Goal: Task Accomplishment & Management: Complete application form

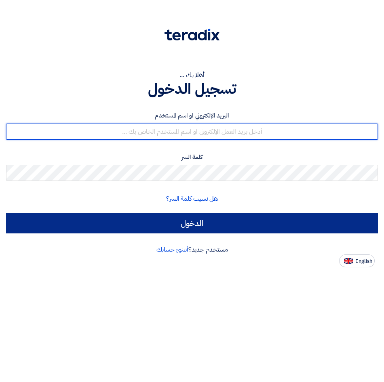
type input "msali@saudi-Marafiq.com"
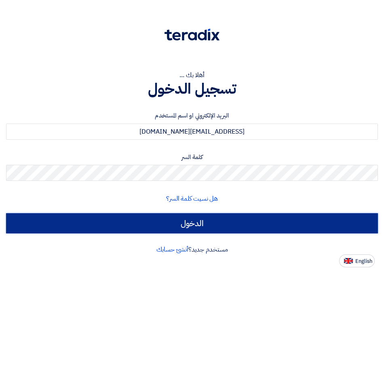
click at [159, 222] on input "الدخول" at bounding box center [192, 223] width 372 height 20
type input "Sign in"
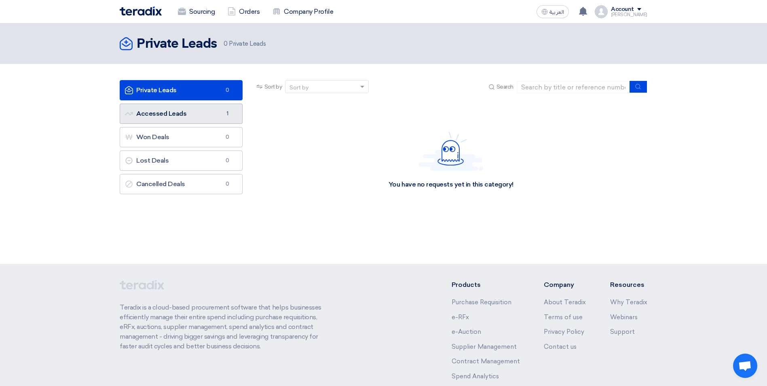
click at [215, 116] on link "Accessed Leads Accessed Leads 1" at bounding box center [181, 113] width 123 height 20
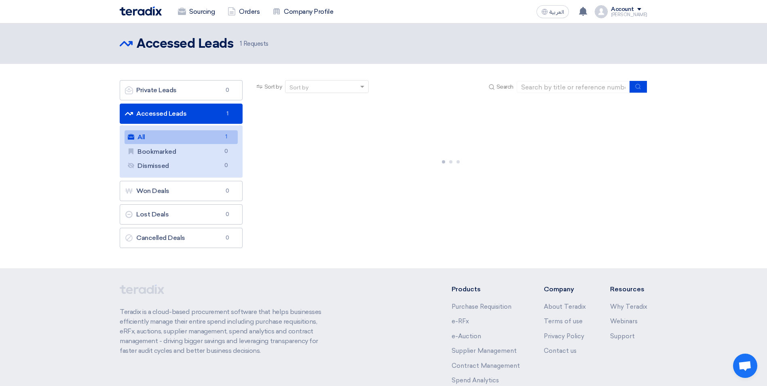
click at [194, 136] on link "All All 1" at bounding box center [181, 137] width 113 height 14
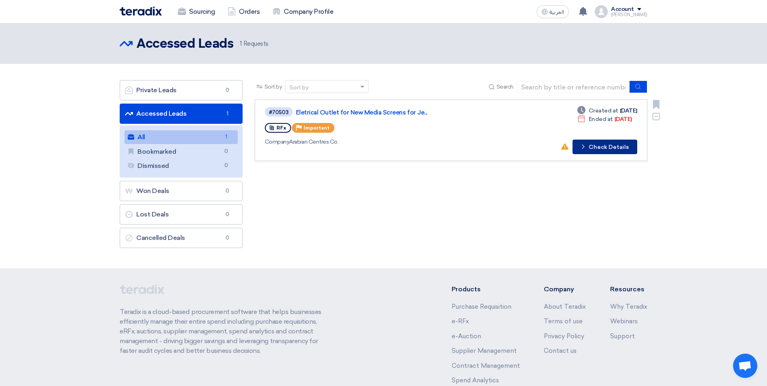
click at [384, 144] on button "Check details Check Details" at bounding box center [604, 146] width 65 height 15
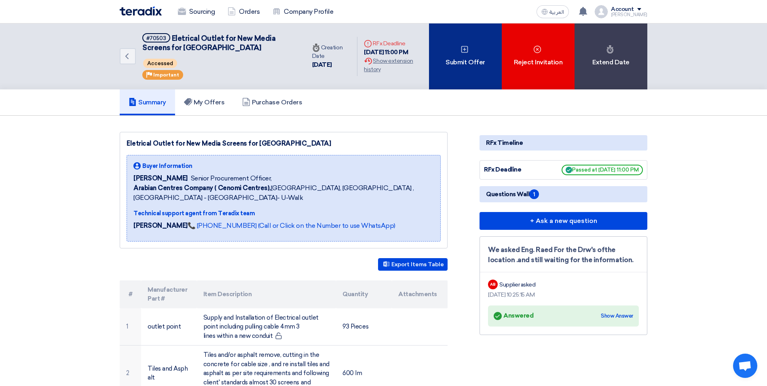
click at [384, 72] on div "Submit Offer" at bounding box center [465, 56] width 73 height 66
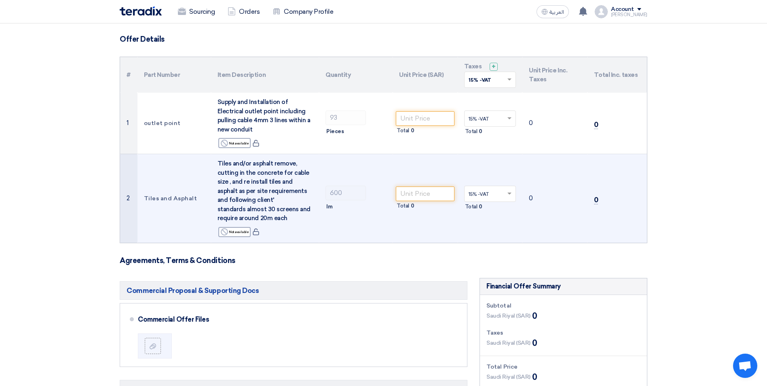
scroll to position [40, 0]
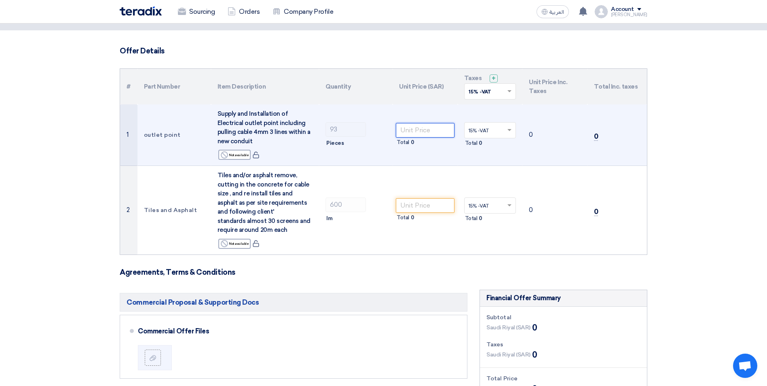
click at [384, 131] on input "number" at bounding box center [425, 130] width 59 height 15
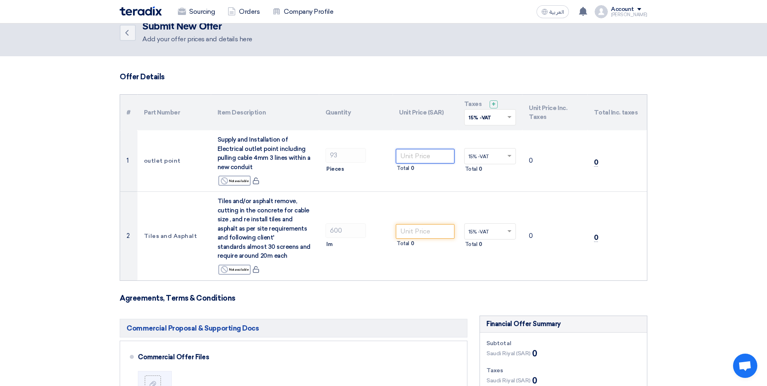
scroll to position [0, 0]
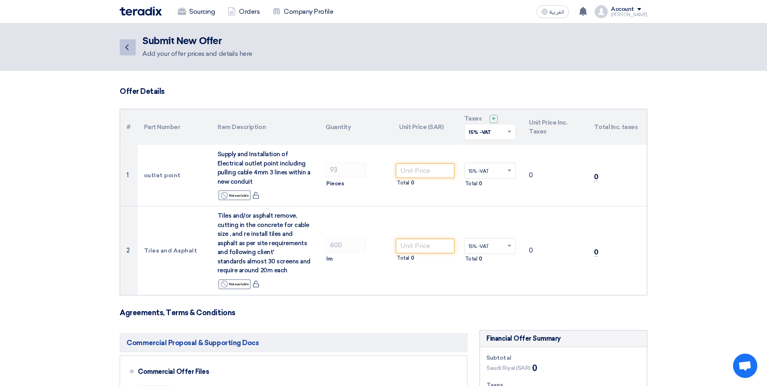
click at [130, 45] on icon "Back" at bounding box center [127, 47] width 10 height 10
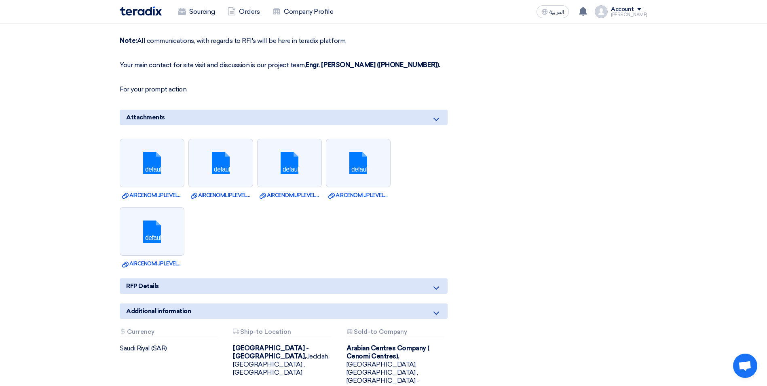
scroll to position [526, 0]
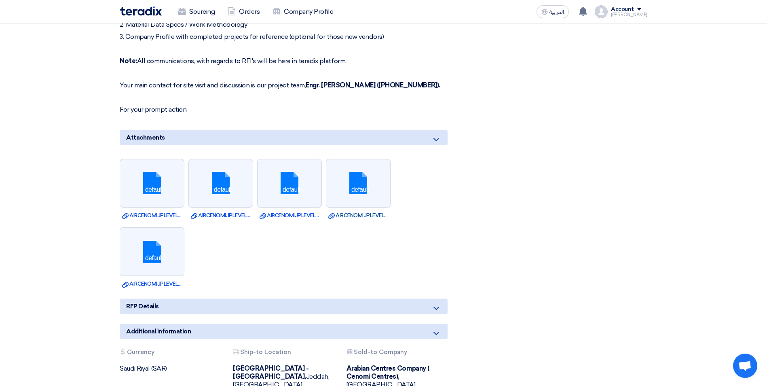
click at [363, 215] on link "Download file AIRCENOMIJPLEVEL_.dwg" at bounding box center [358, 215] width 60 height 8
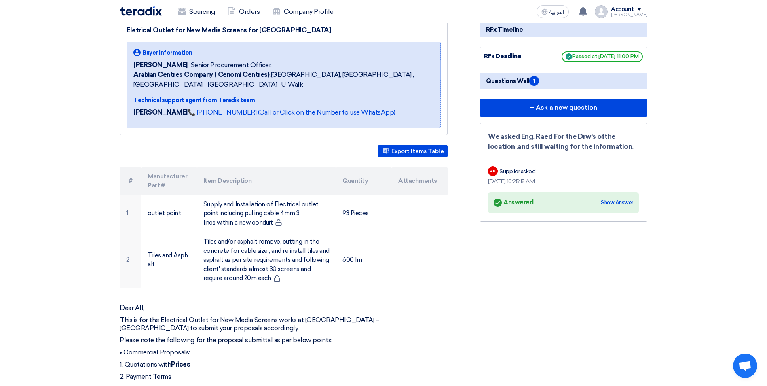
scroll to position [0, 0]
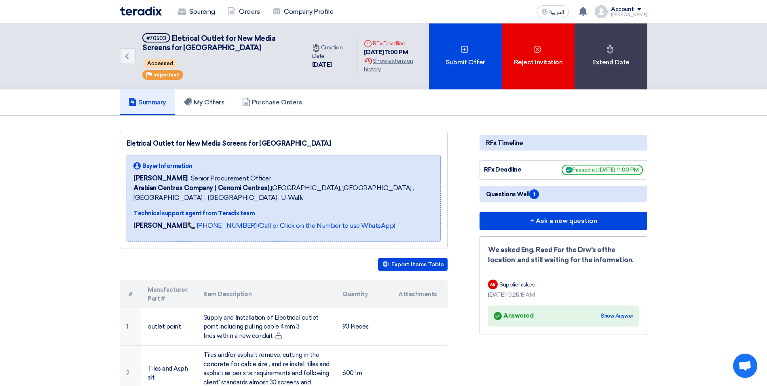
click at [384, 7] on nav "Sourcing Orders Company Profile العربية ع Your notification list is empty Accou…" at bounding box center [383, 11] width 767 height 23
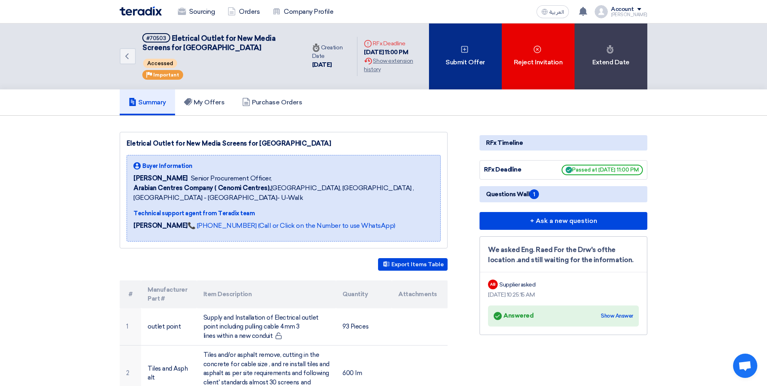
click at [384, 53] on icon at bounding box center [464, 49] width 8 height 8
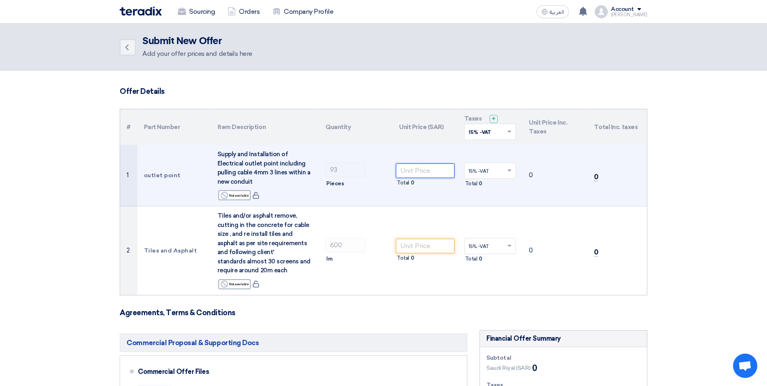
click at [384, 167] on input "number" at bounding box center [425, 170] width 59 height 15
click at [384, 171] on input "text" at bounding box center [486, 171] width 35 height 13
click at [384, 184] on div "15% -VAT" at bounding box center [490, 186] width 51 height 14
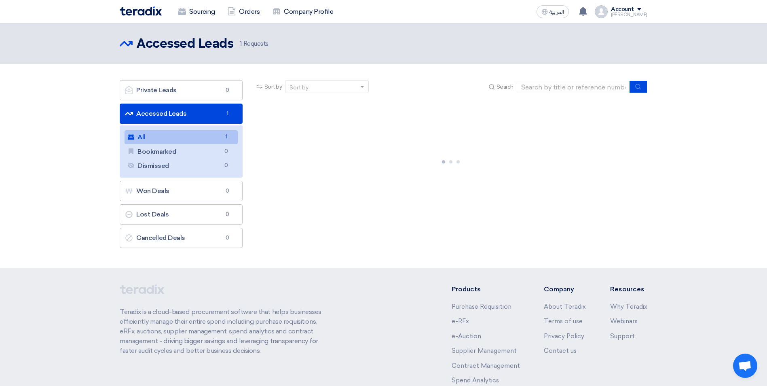
click at [169, 133] on link "All All 1" at bounding box center [181, 137] width 113 height 14
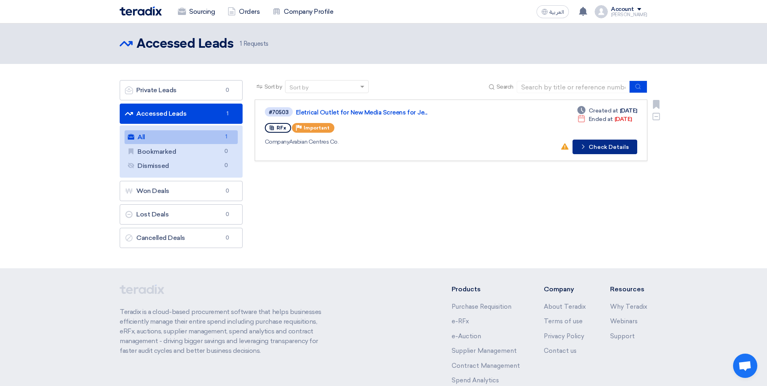
click at [611, 145] on button "Check details Check Details" at bounding box center [604, 146] width 65 height 15
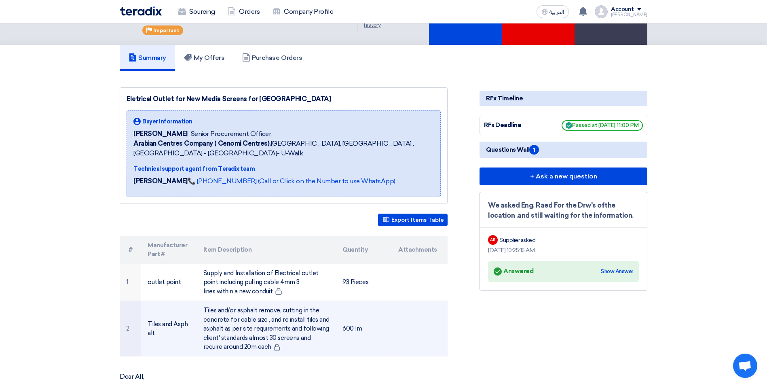
scroll to position [121, 0]
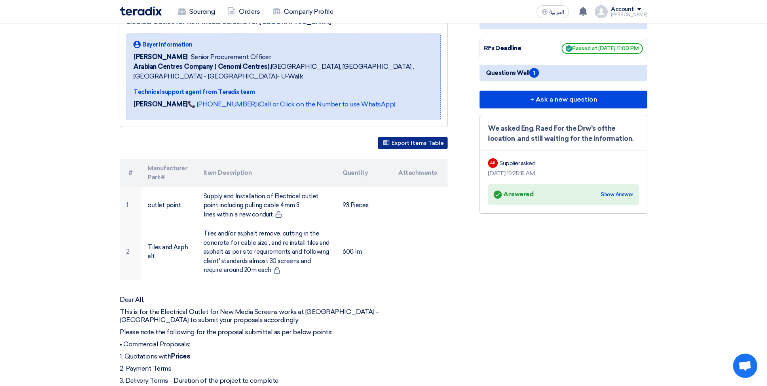
click at [428, 142] on button "Export Items Table" at bounding box center [413, 143] width 70 height 13
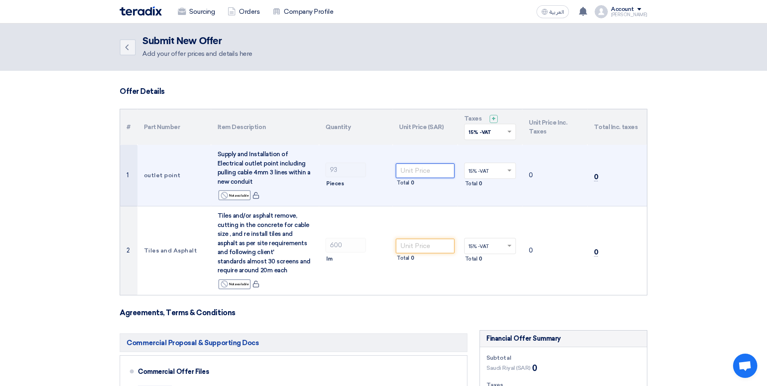
click at [421, 172] on input "number" at bounding box center [425, 170] width 59 height 15
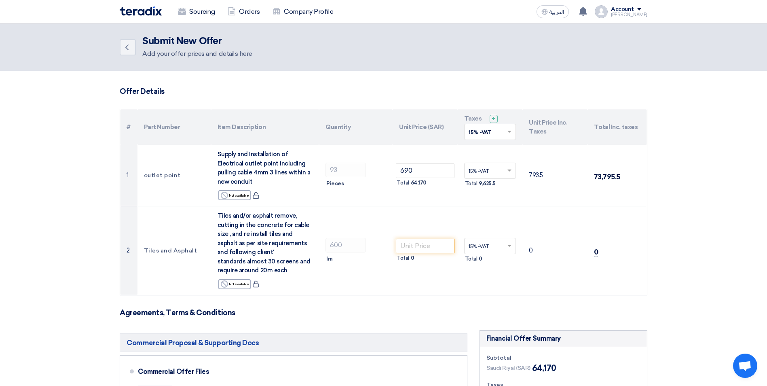
click at [500, 88] on h3 "Offer Details" at bounding box center [384, 91] width 528 height 9
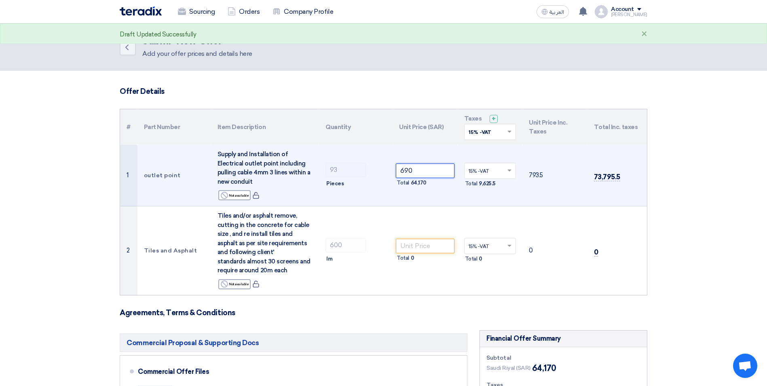
drag, startPoint x: 427, startPoint y: 169, endPoint x: 392, endPoint y: 169, distance: 34.4
click at [392, 169] on tr "1 [GEOGRAPHIC_DATA] Supply and Installation of Electrical outlet point includin…" at bounding box center [383, 175] width 527 height 61
type input "750"
click at [509, 155] on td "15% -VAT × Total 10,462.5" at bounding box center [490, 175] width 65 height 61
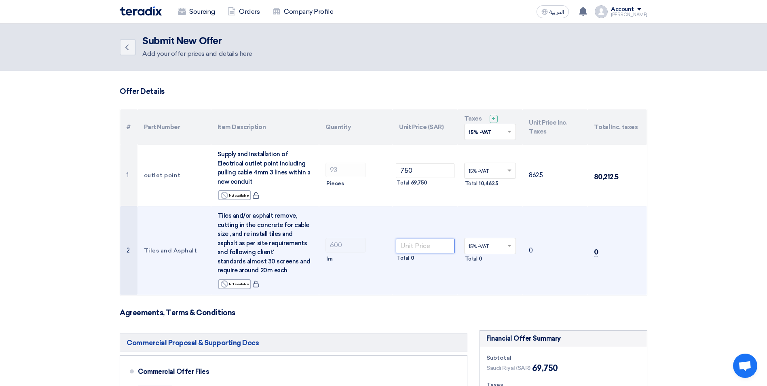
click at [444, 245] on input "number" at bounding box center [425, 246] width 59 height 15
type input "60"
click at [544, 226] on td "69" at bounding box center [554, 250] width 65 height 89
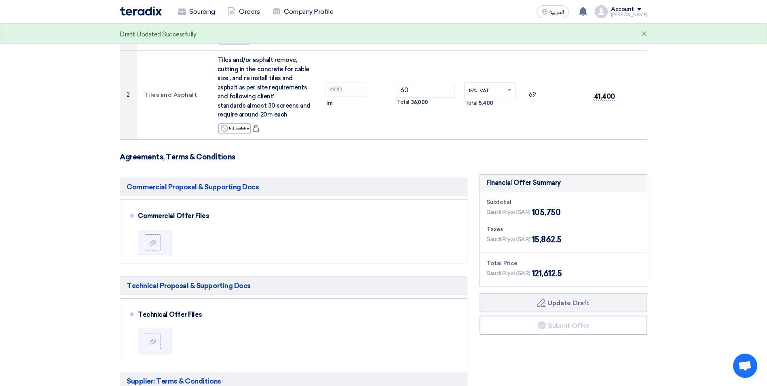
scroll to position [202, 0]
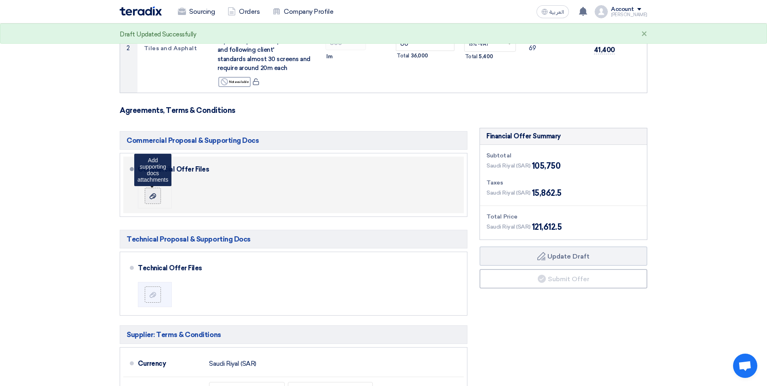
click at [152, 200] on label at bounding box center [153, 196] width 16 height 16
click at [0, 0] on input "file" at bounding box center [0, 0] width 0 height 0
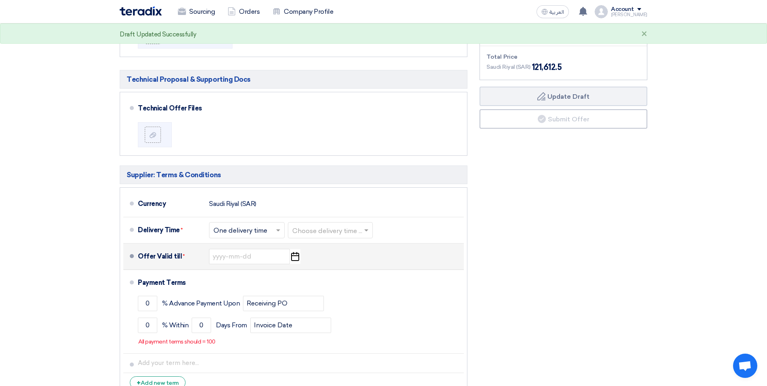
scroll to position [364, 0]
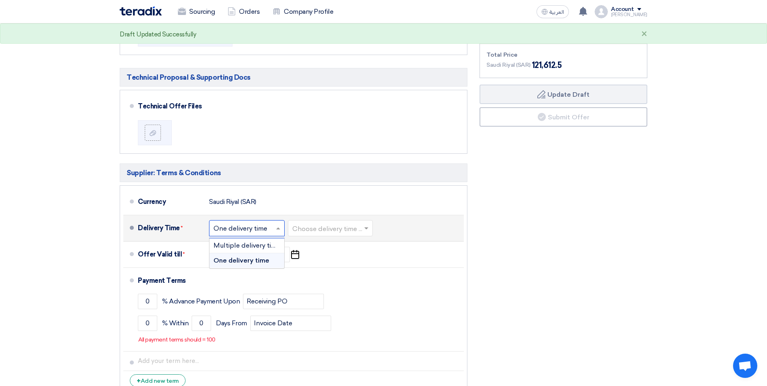
click at [248, 224] on input "text" at bounding box center [247, 229] width 68 height 12
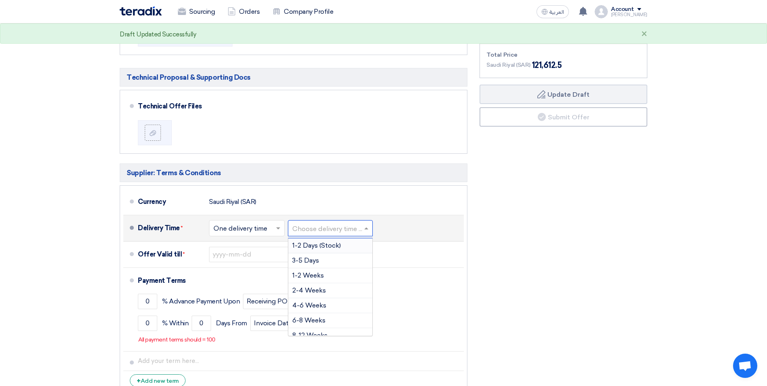
click at [349, 232] on input "text" at bounding box center [330, 229] width 77 height 12
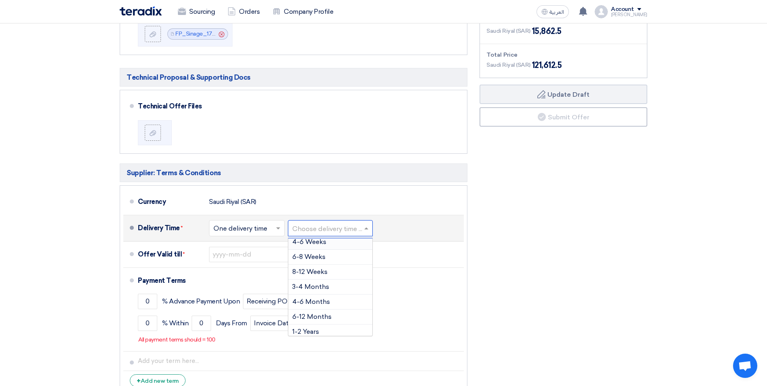
scroll to position [67, 0]
click at [337, 309] on div "6-12 Months" at bounding box center [330, 313] width 84 height 15
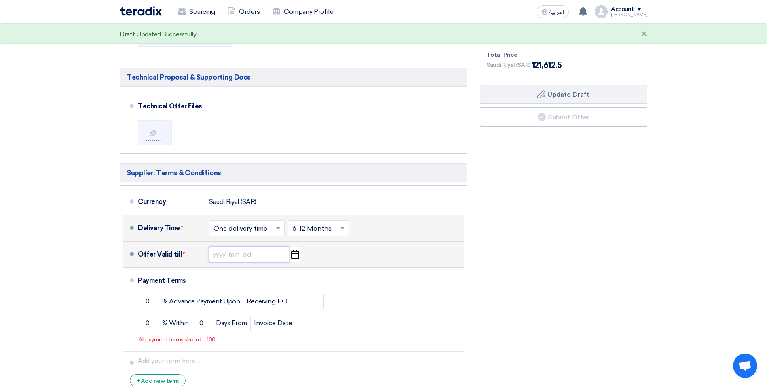
click at [241, 256] on input at bounding box center [249, 254] width 81 height 15
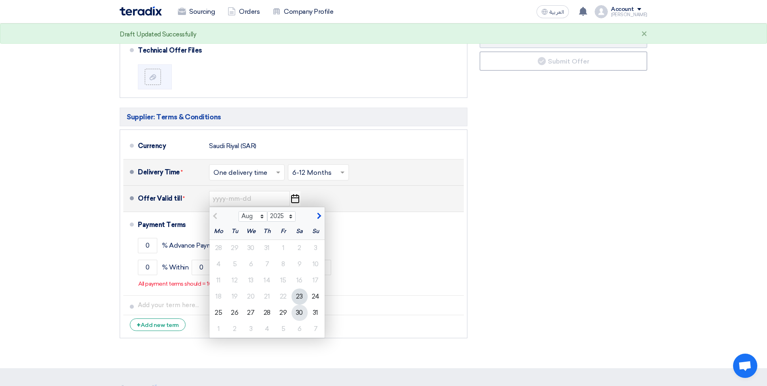
scroll to position [445, 0]
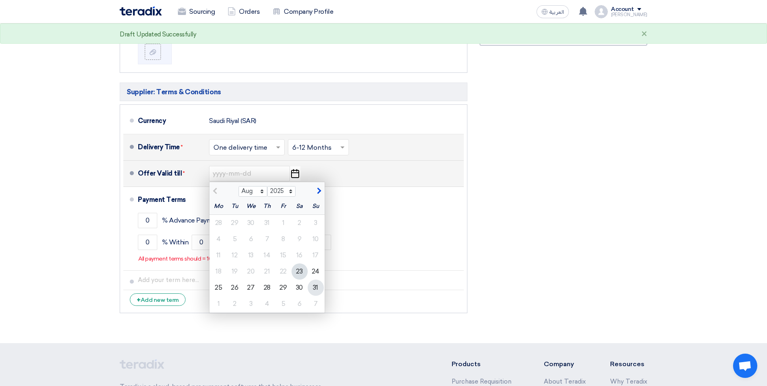
click at [317, 288] on div "31" at bounding box center [316, 287] width 16 height 16
type input "[DATE]"
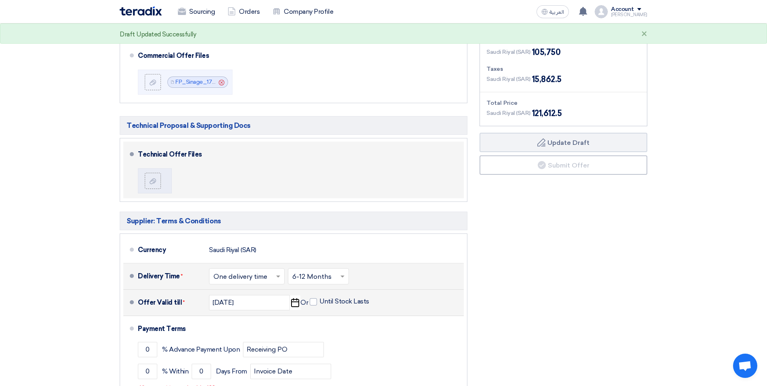
scroll to position [202, 0]
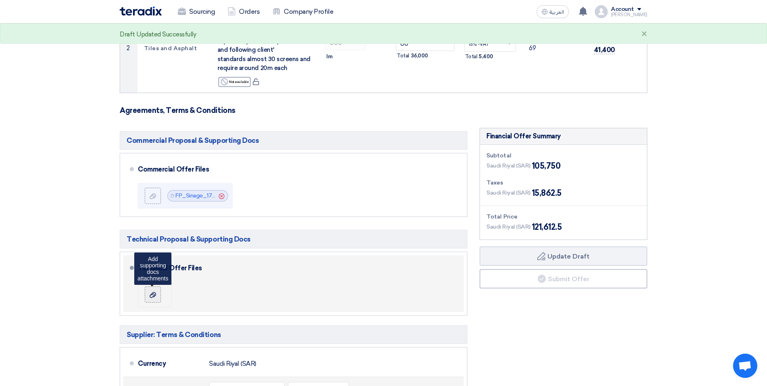
click at [153, 298] on label at bounding box center [153, 294] width 16 height 16
click at [0, 0] on input "file" at bounding box center [0, 0] width 0 height 0
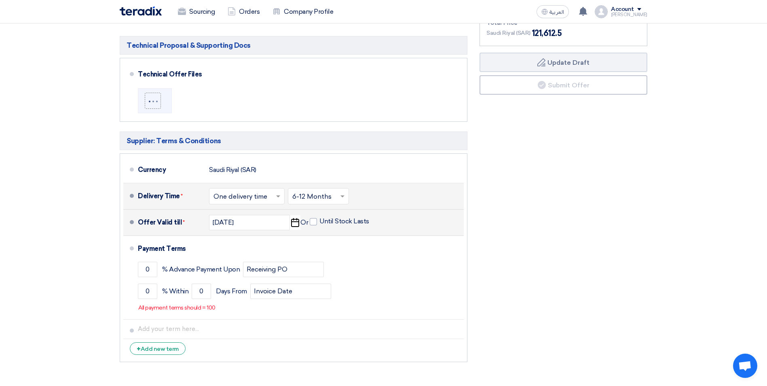
scroll to position [485, 0]
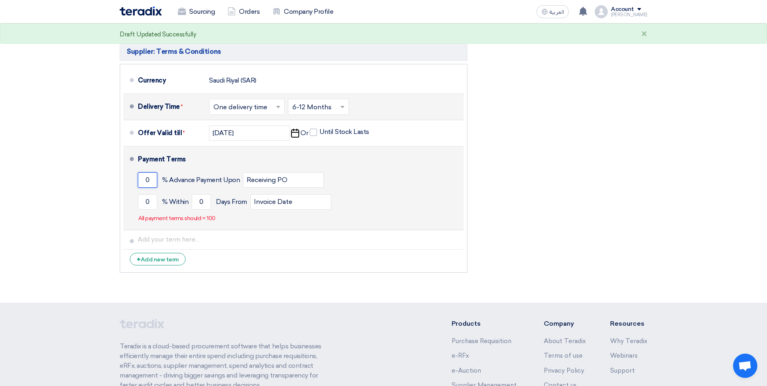
click at [150, 182] on input "0" at bounding box center [147, 179] width 19 height 15
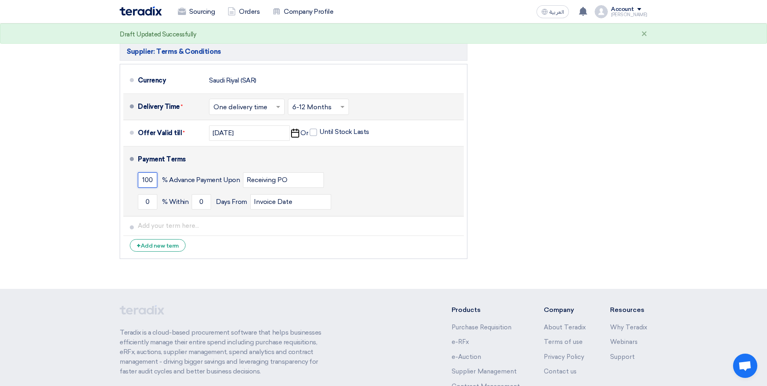
type input "100"
click at [341, 176] on div "100 % Advance Payment Upon Receiving PO" at bounding box center [299, 180] width 323 height 22
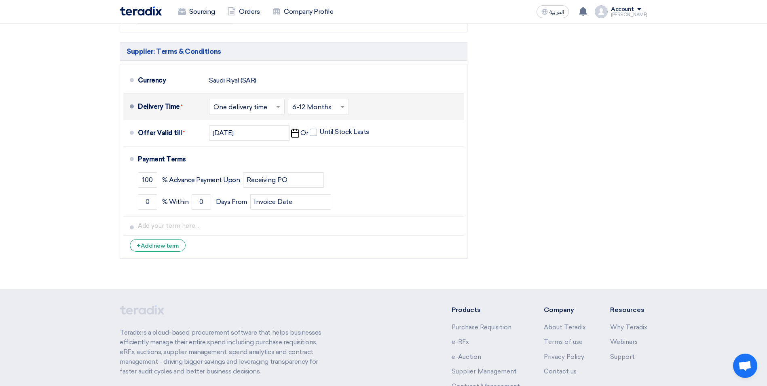
click at [477, 167] on div "Financial Offer Summary Subtotal [GEOGRAPHIC_DATA] (SAR) 105,750 Taxes Draft" at bounding box center [563, 54] width 180 height 418
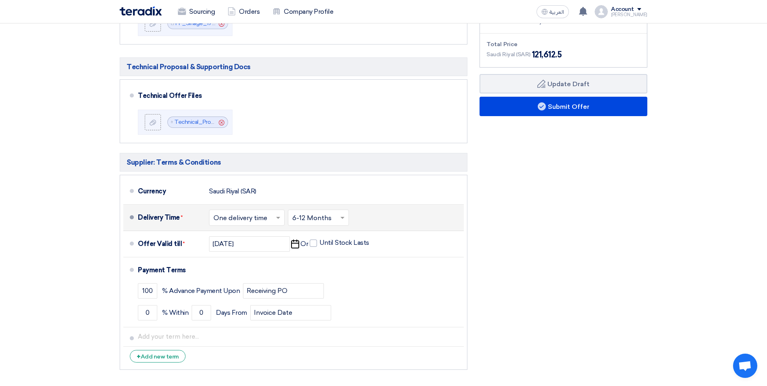
scroll to position [364, 0]
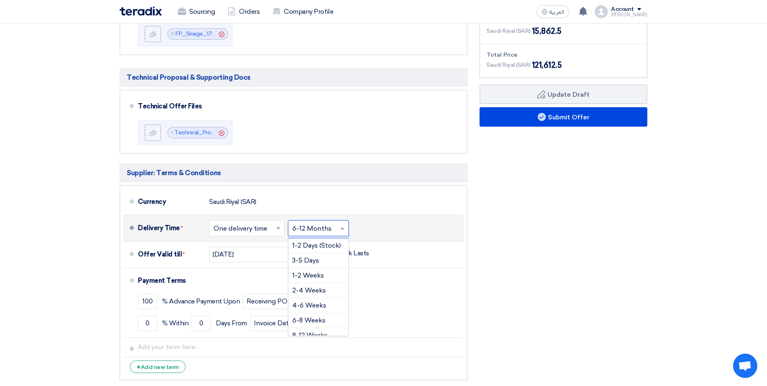
click at [306, 232] on input "text" at bounding box center [318, 229] width 53 height 12
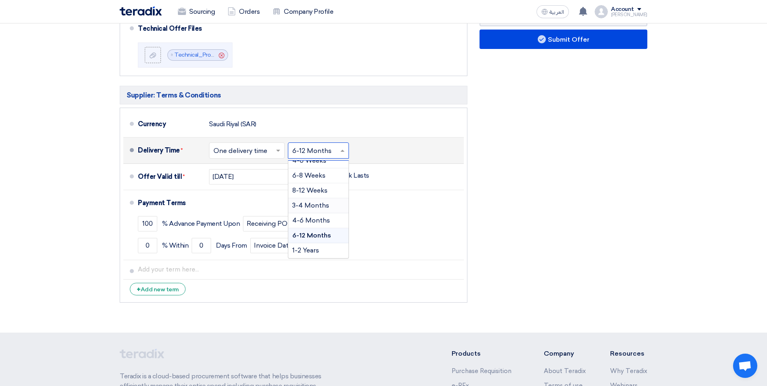
scroll to position [445, 0]
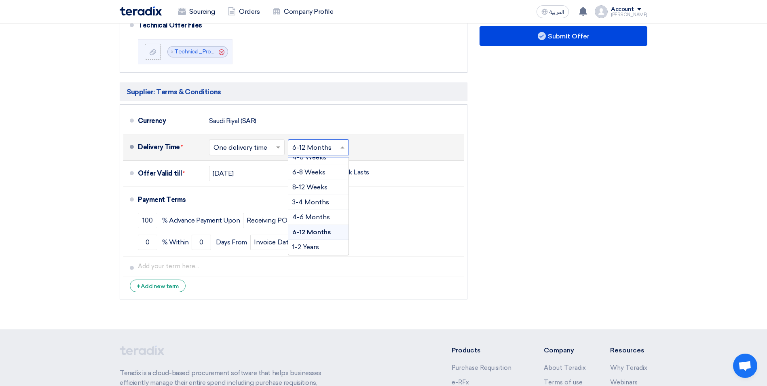
click at [319, 231] on span "6-12 Months" at bounding box center [311, 232] width 39 height 8
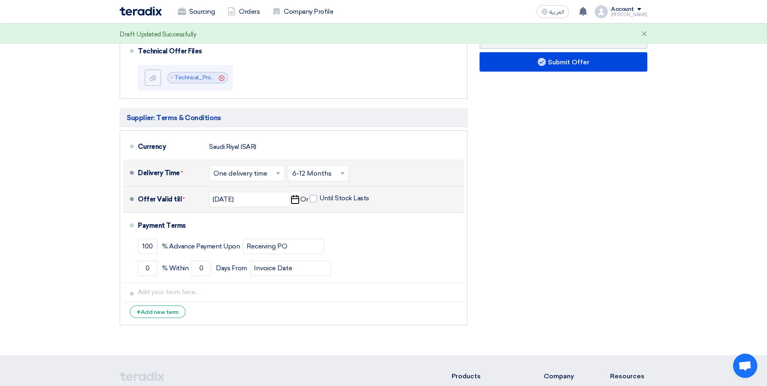
scroll to position [404, 0]
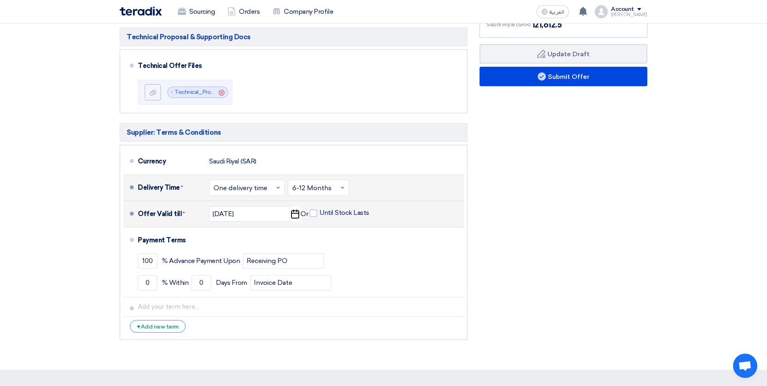
click at [301, 217] on span "Or" at bounding box center [304, 214] width 8 height 8
click at [295, 215] on icon "Pick a date" at bounding box center [294, 214] width 11 height 15
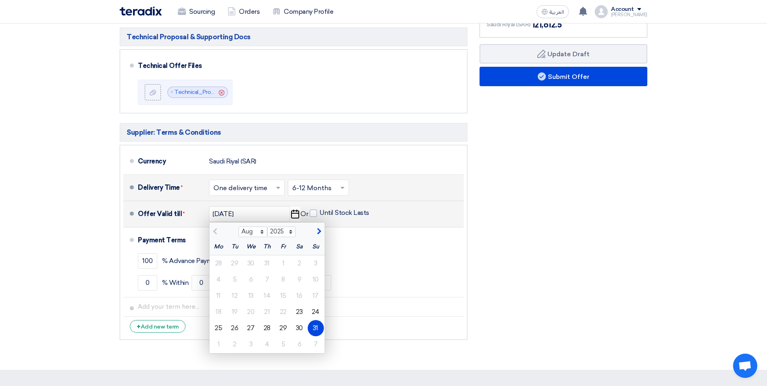
click at [321, 232] on button "button" at bounding box center [317, 230] width 13 height 8
select select "9"
click at [246, 259] on div "3" at bounding box center [251, 263] width 16 height 16
type input "[DATE]"
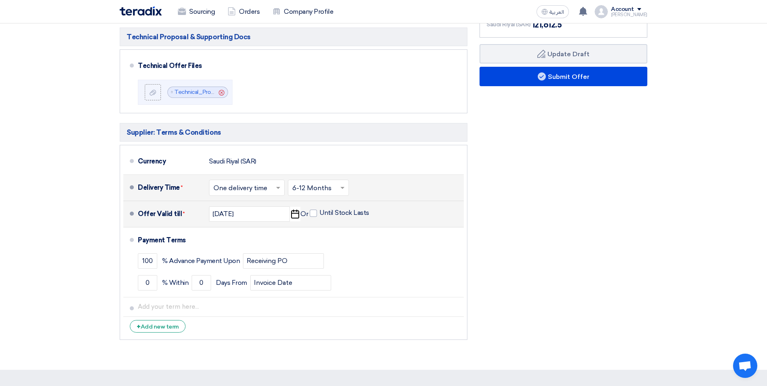
click at [395, 226] on li "Offer Valid till * [DATE] Pick a date Or Until Stock Lasts" at bounding box center [293, 214] width 340 height 26
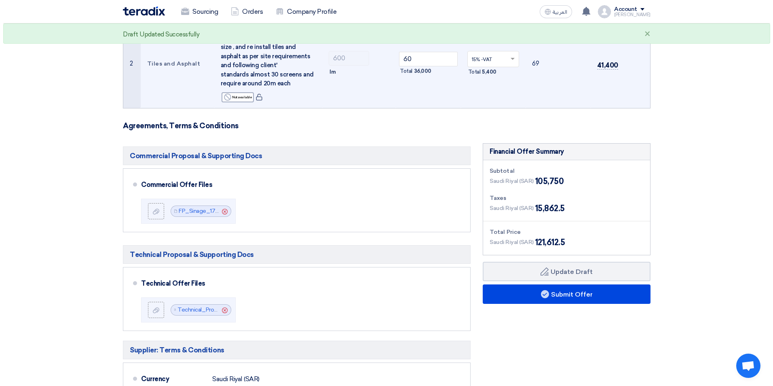
scroll to position [202, 0]
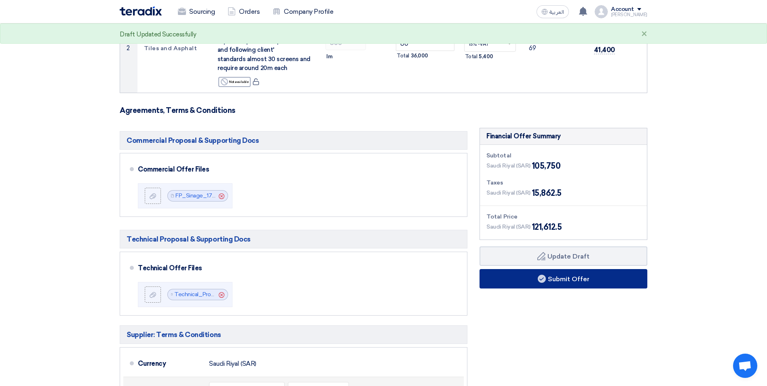
click at [515, 278] on button "Submit Offer" at bounding box center [563, 278] width 168 height 19
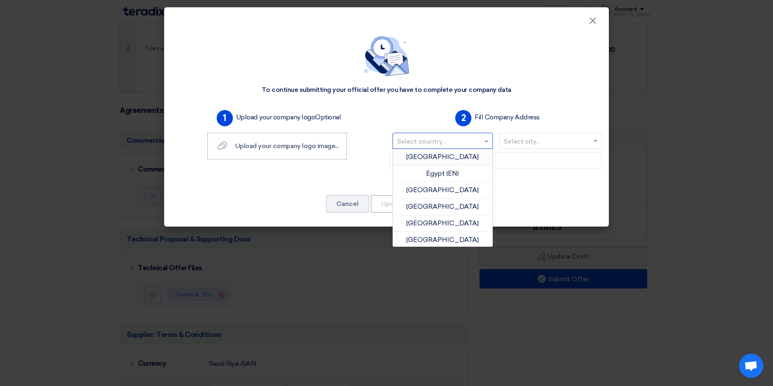
click at [418, 143] on input "text" at bounding box center [438, 141] width 83 height 13
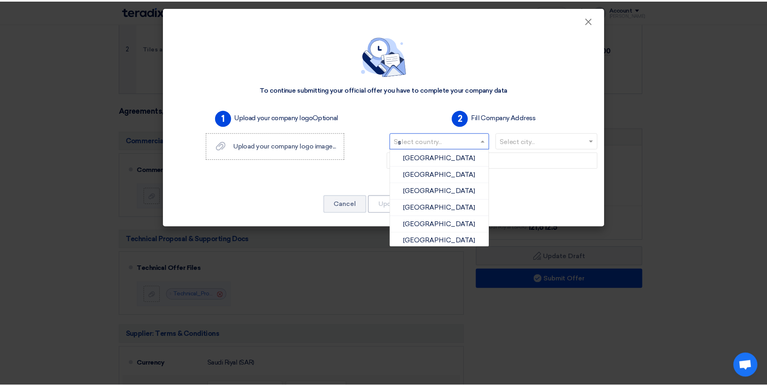
scroll to position [0, 0]
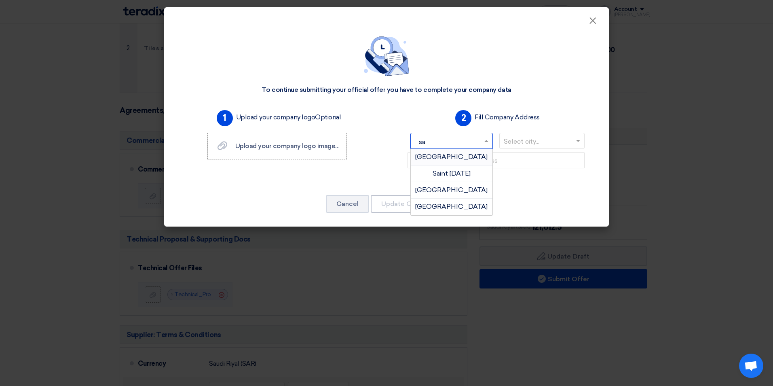
type input "sau"
click at [429, 151] on div "[GEOGRAPHIC_DATA]" at bounding box center [452, 157] width 82 height 16
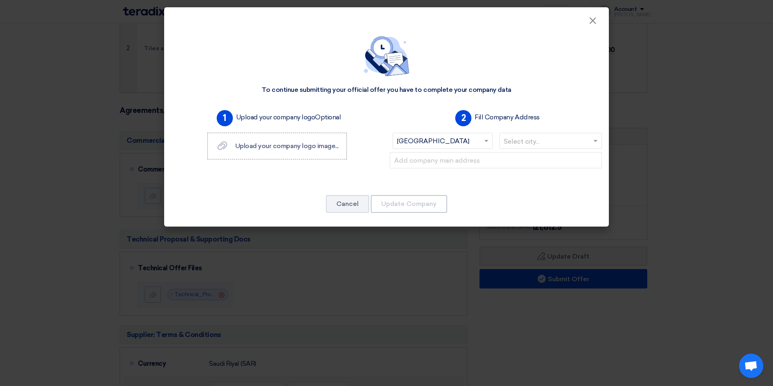
click at [523, 140] on input "text" at bounding box center [547, 141] width 86 height 13
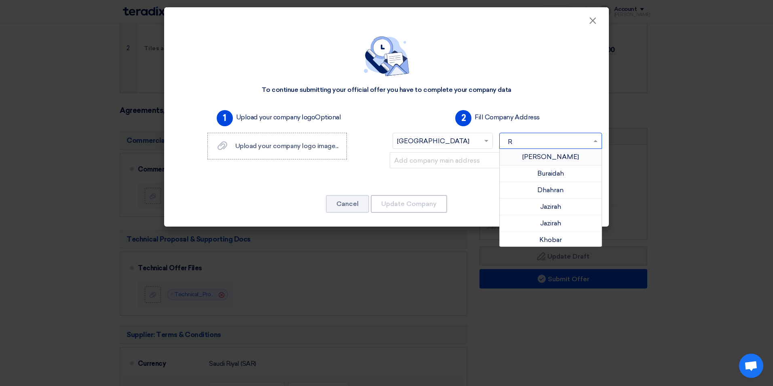
type input "Ri"
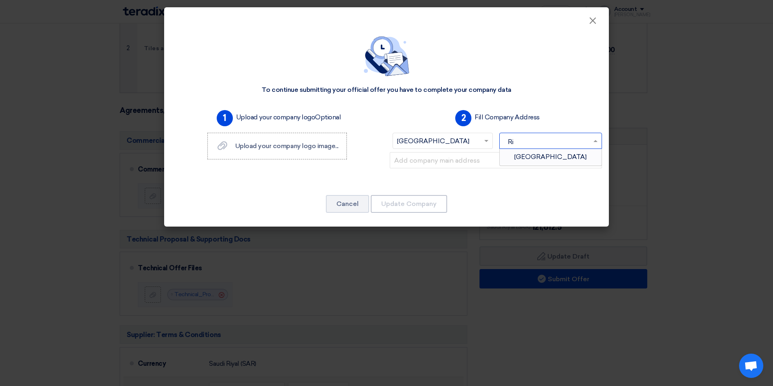
click at [532, 150] on div "[GEOGRAPHIC_DATA]" at bounding box center [551, 157] width 102 height 16
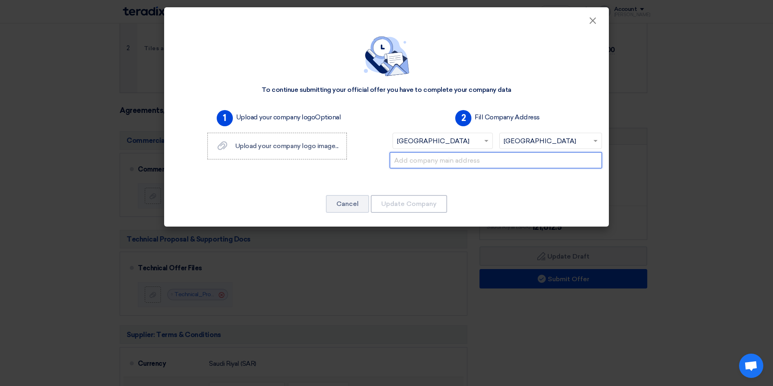
click at [506, 158] on input "text" at bounding box center [496, 160] width 212 height 16
click at [590, 23] on span "×" at bounding box center [593, 23] width 8 height 16
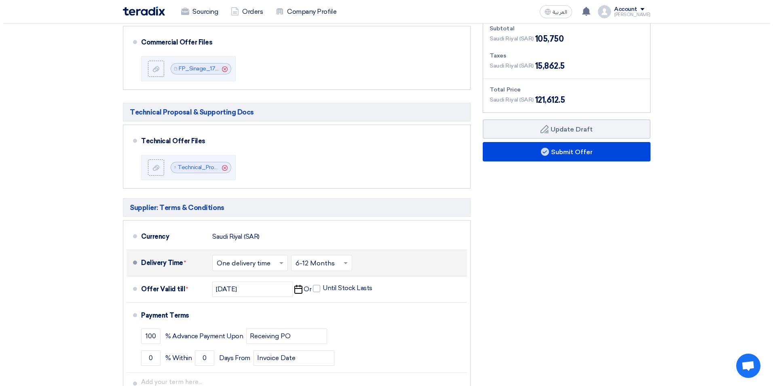
scroll to position [364, 0]
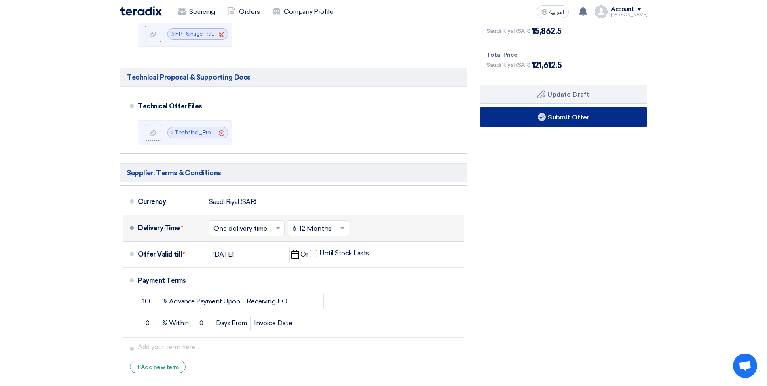
click at [561, 120] on button "Submit Offer" at bounding box center [563, 116] width 168 height 19
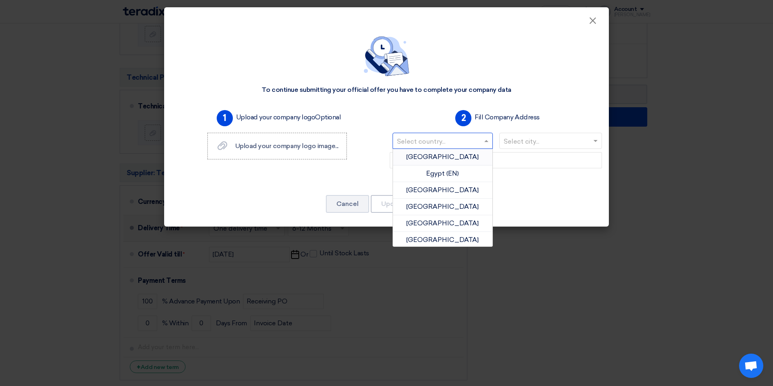
click at [490, 142] on span at bounding box center [487, 141] width 10 height 10
type input "sa"
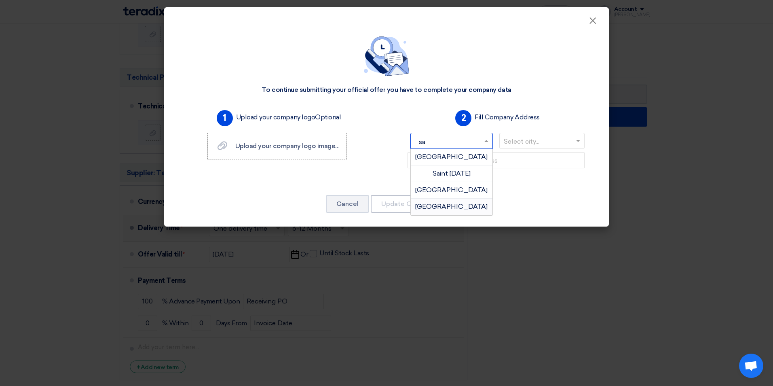
click at [460, 201] on div "[GEOGRAPHIC_DATA]" at bounding box center [452, 206] width 82 height 16
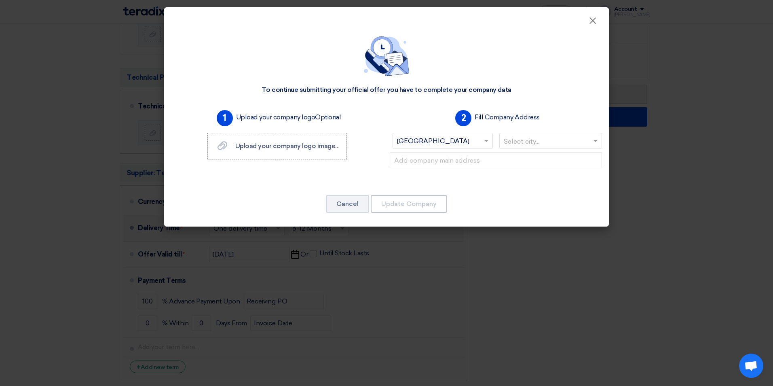
click at [521, 141] on input "text" at bounding box center [547, 141] width 86 height 13
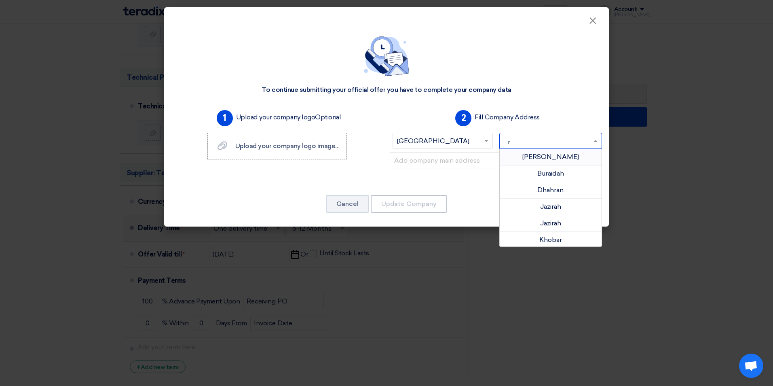
type input "ri"
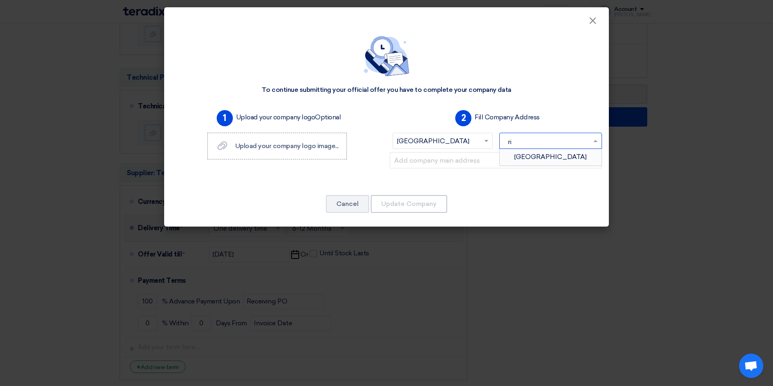
click at [524, 153] on div "[GEOGRAPHIC_DATA]" at bounding box center [551, 157] width 102 height 16
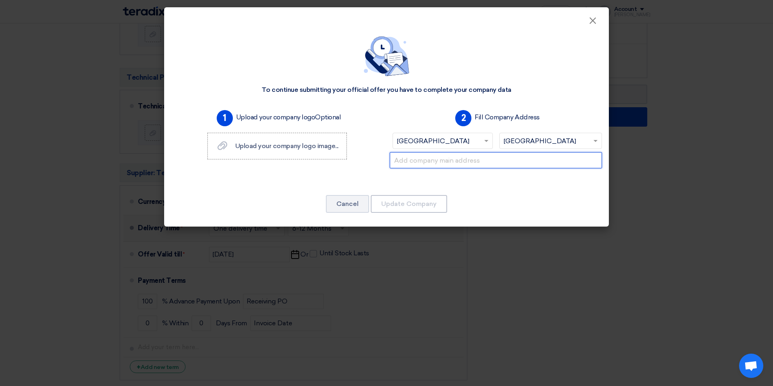
click at [494, 160] on input "text" at bounding box center [496, 160] width 212 height 16
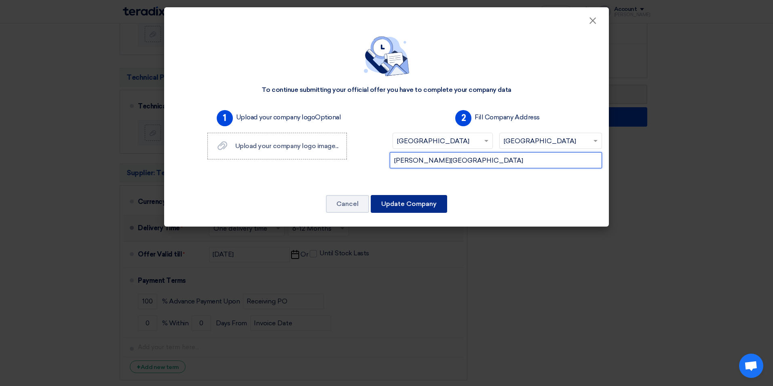
type input "[PERSON_NAME][GEOGRAPHIC_DATA]"
click at [393, 206] on button "Update Company" at bounding box center [409, 204] width 76 height 18
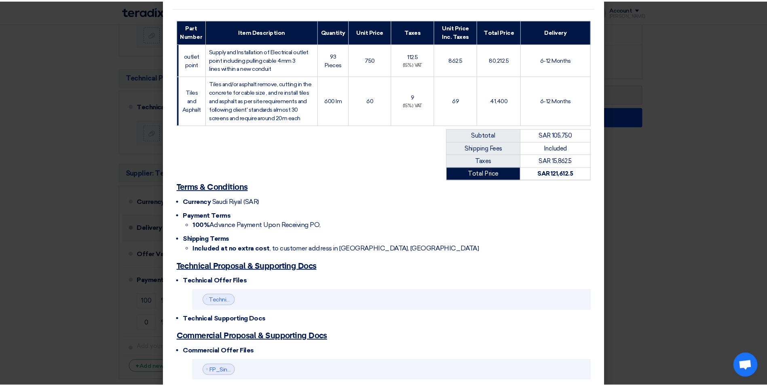
scroll to position [165, 0]
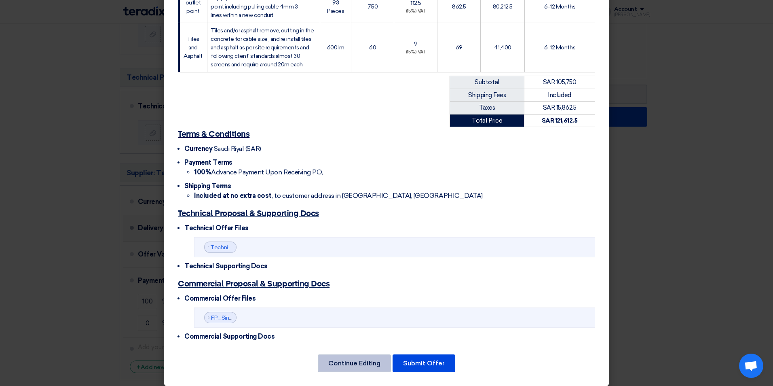
click at [338, 354] on button "Continue Editing" at bounding box center [354, 363] width 73 height 18
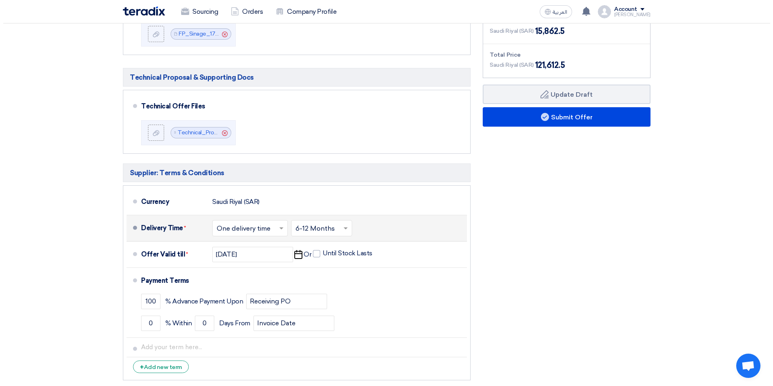
scroll to position [243, 0]
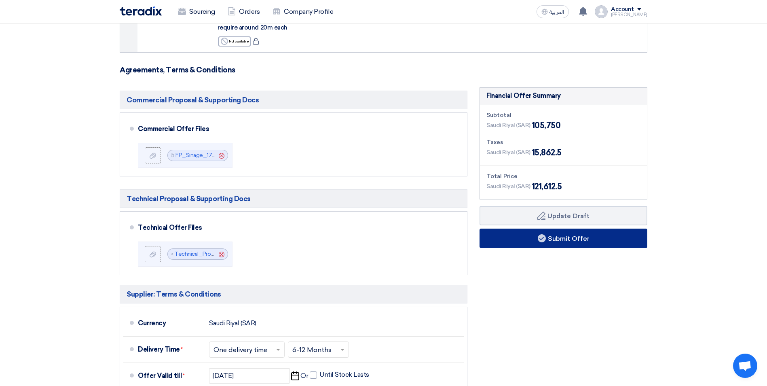
click at [567, 232] on button "Submit Offer" at bounding box center [563, 237] width 168 height 19
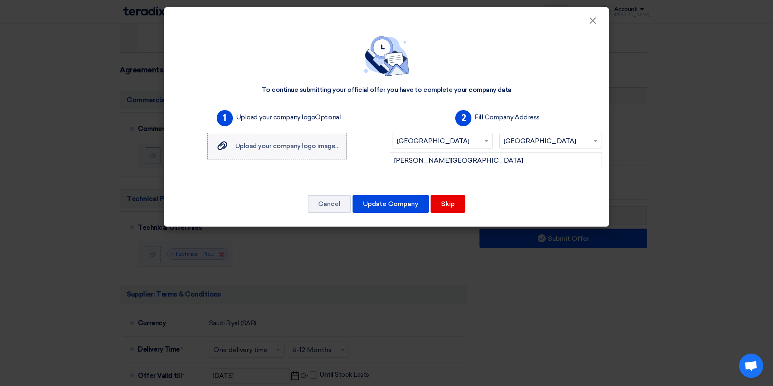
click at [250, 149] on span "Upload your company logo image..." at bounding box center [286, 146] width 103 height 8
click at [0, 0] on input "Upload your company logo image... Upload your company logo image..." at bounding box center [0, 0] width 0 height 0
click at [309, 147] on span "Upload your company logo image..." at bounding box center [286, 146] width 103 height 8
click at [0, 0] on input "Upload your company logo image... Upload your company logo image..." at bounding box center [0, 0] width 0 height 0
click at [393, 205] on button "Update Company" at bounding box center [391, 204] width 76 height 18
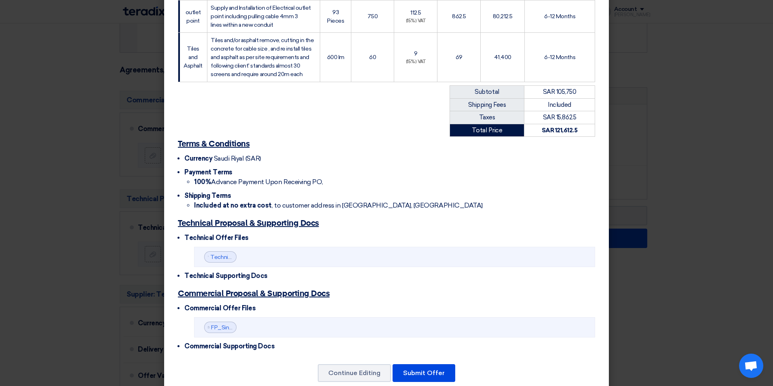
scroll to position [168, 0]
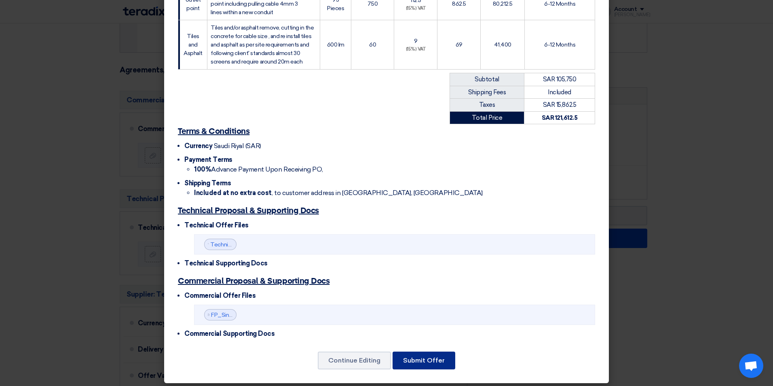
click at [441, 353] on button "Submit Offer" at bounding box center [424, 360] width 63 height 18
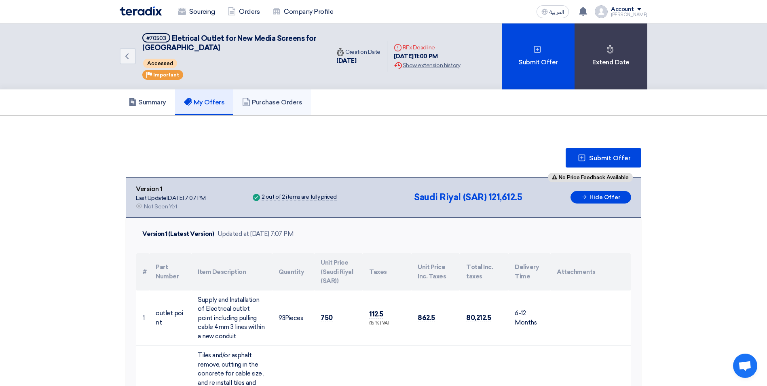
click at [298, 104] on h5 "Purchase Orders" at bounding box center [272, 102] width 60 height 8
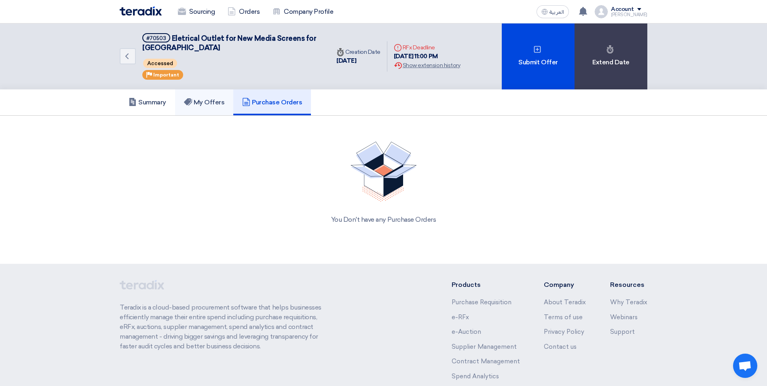
click at [223, 108] on link "My Offers" at bounding box center [204, 102] width 59 height 26
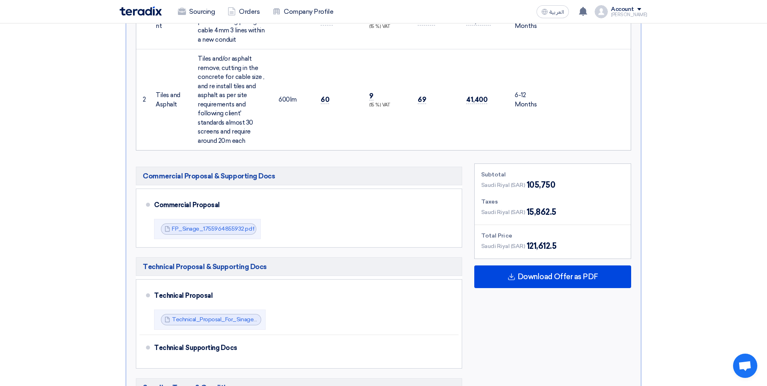
scroll to position [404, 0]
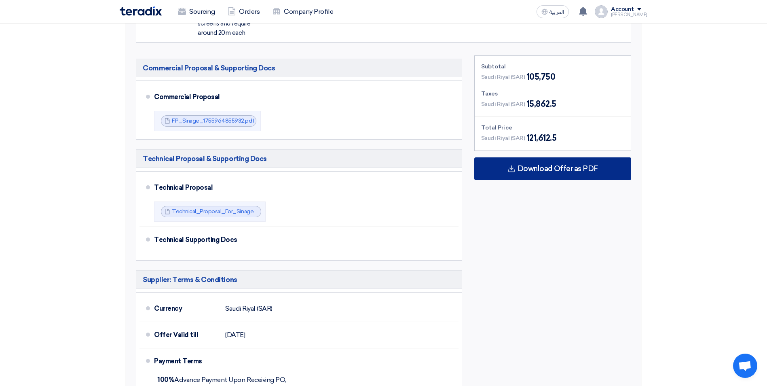
click at [563, 163] on div "Download Offer as PDF" at bounding box center [552, 168] width 157 height 23
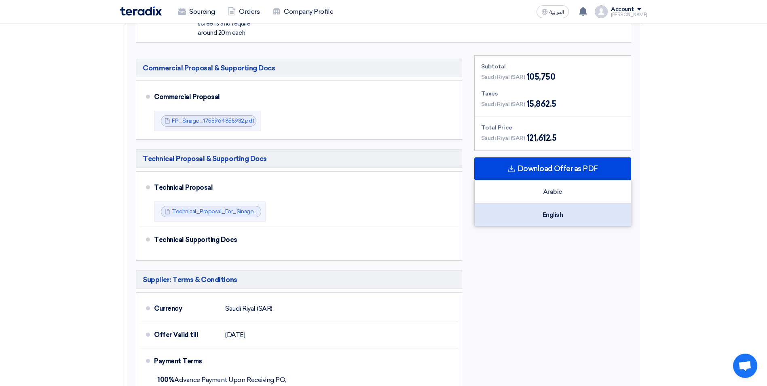
click at [554, 213] on div "English" at bounding box center [553, 214] width 156 height 23
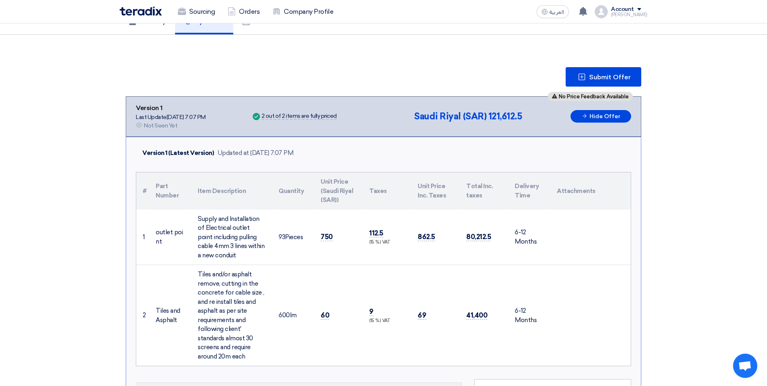
scroll to position [0, 0]
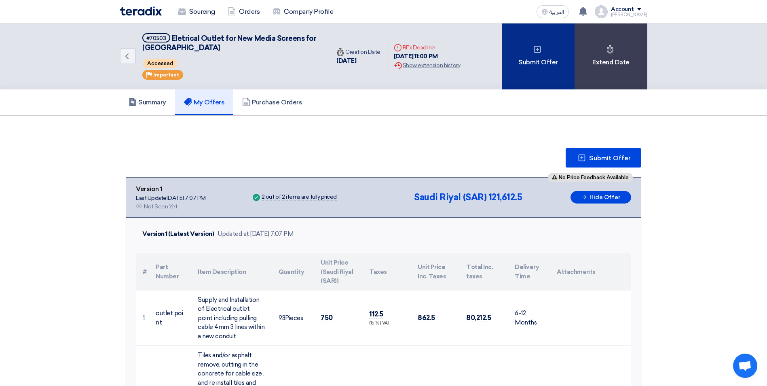
click at [523, 76] on div "Submit Offer" at bounding box center [538, 56] width 73 height 66
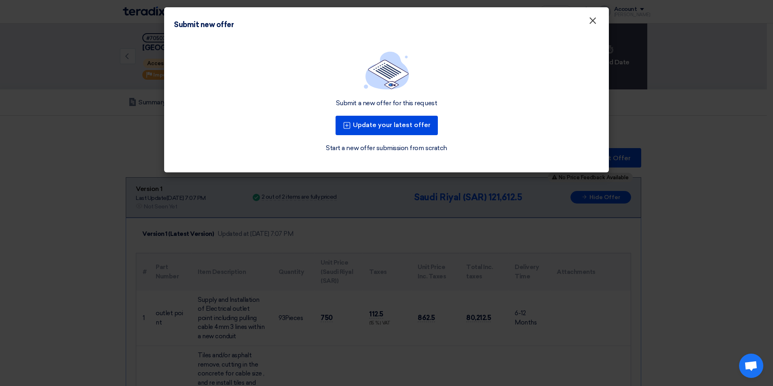
click at [590, 19] on span "×" at bounding box center [593, 23] width 8 height 16
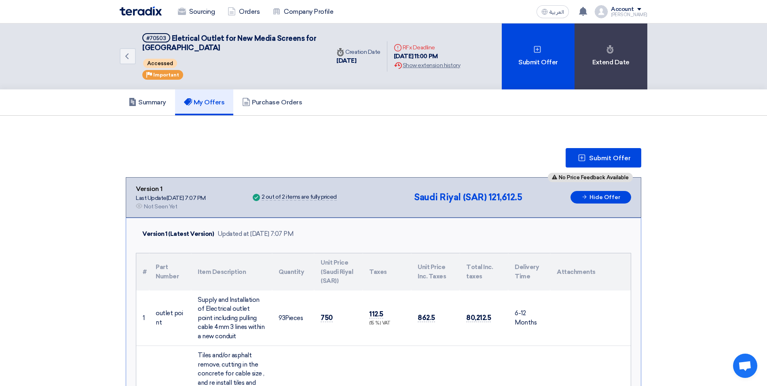
click at [137, 10] on img at bounding box center [141, 10] width 42 height 9
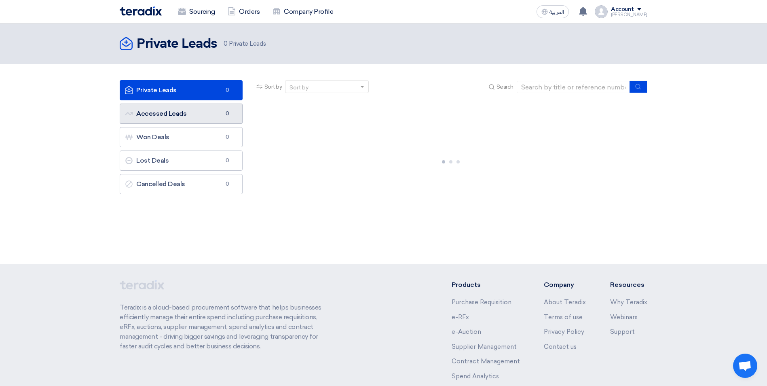
click at [205, 114] on link "Accessed Leads Accessed Leads 0" at bounding box center [181, 113] width 123 height 20
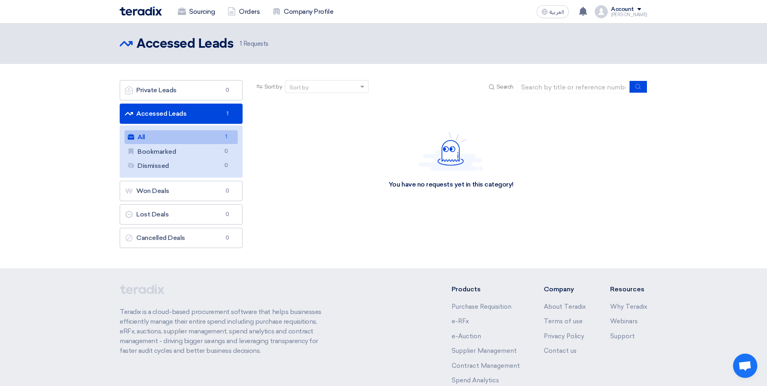
click at [215, 135] on link "All All 1" at bounding box center [181, 137] width 113 height 14
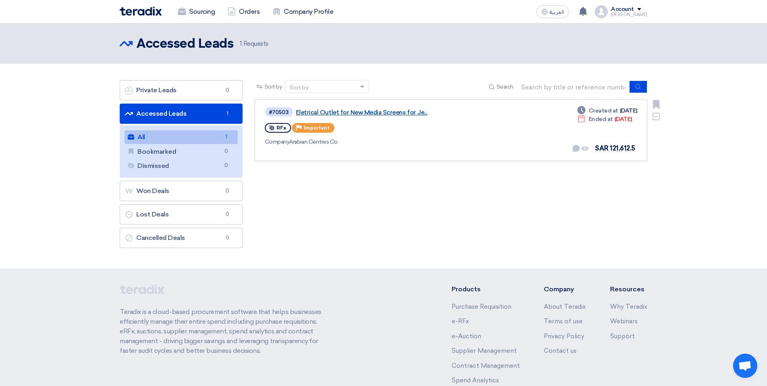
click at [352, 112] on link "Eletrical Outlet for New Media Screens for Je..." at bounding box center [397, 112] width 202 height 7
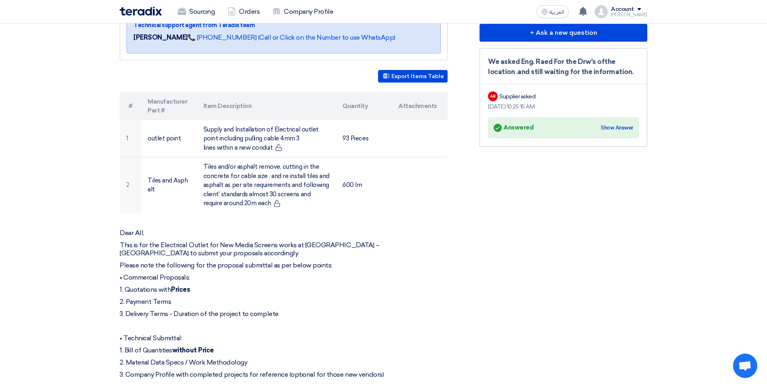
scroll to position [40, 0]
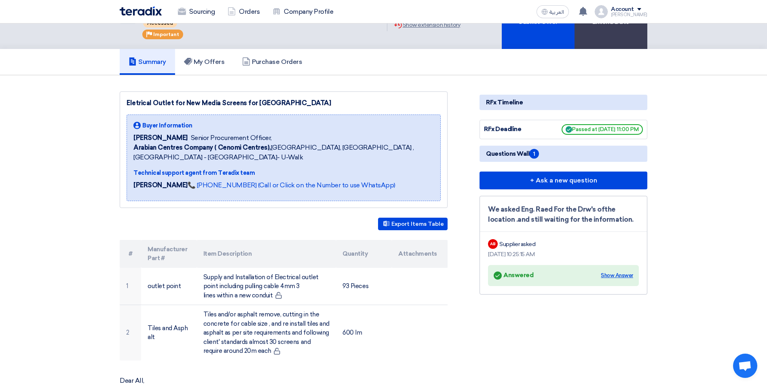
click at [621, 272] on div "Show Answer" at bounding box center [617, 275] width 32 height 8
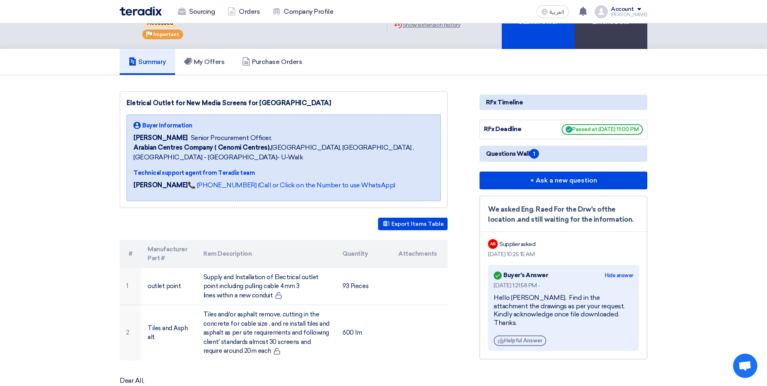
click at [534, 335] on div "Helpful Helpful Answer" at bounding box center [520, 340] width 53 height 11
click at [527, 345] on div "Helpful Marked as helpful" at bounding box center [523, 350] width 58 height 11
click at [532, 275] on div "Answered Buyer's Answer" at bounding box center [521, 275] width 54 height 11
drag, startPoint x: 488, startPoint y: 255, endPoint x: 561, endPoint y: 255, distance: 72.8
click at [561, 255] on div "[DATE] 10:25:15 AM" at bounding box center [563, 254] width 151 height 8
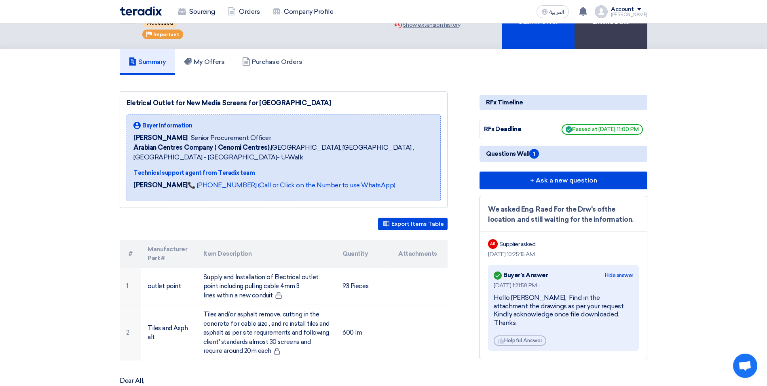
drag, startPoint x: 561, startPoint y: 255, endPoint x: 569, endPoint y: 253, distance: 8.3
click at [569, 253] on div "[DATE] 10:25:15 AM" at bounding box center [563, 254] width 151 height 8
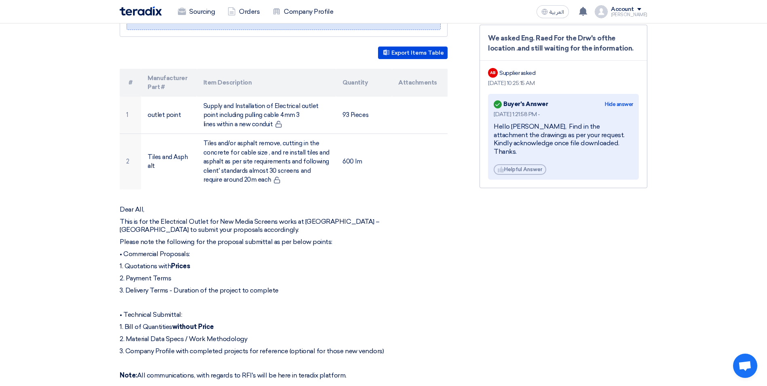
scroll to position [0, 0]
